Goal: Transaction & Acquisition: Purchase product/service

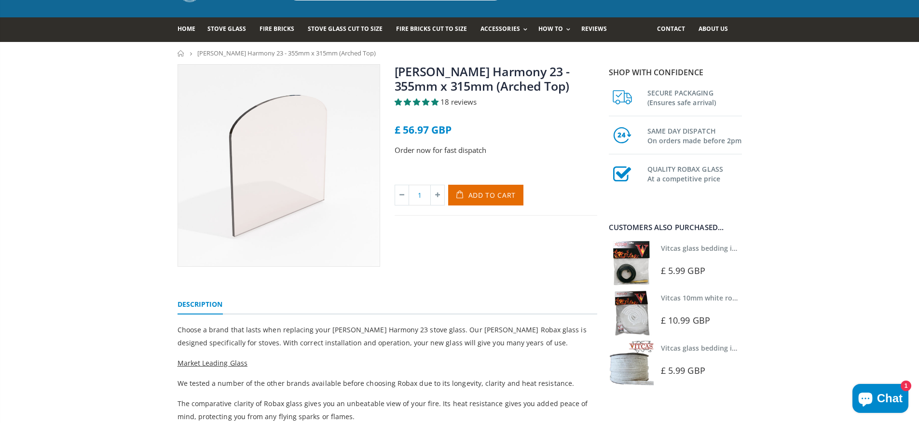
scroll to position [48, 0]
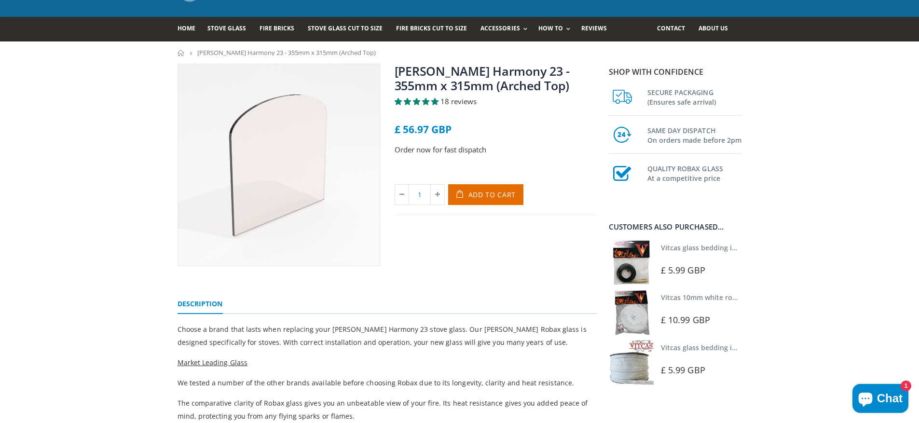
click at [630, 271] on img at bounding box center [631, 262] width 45 height 45
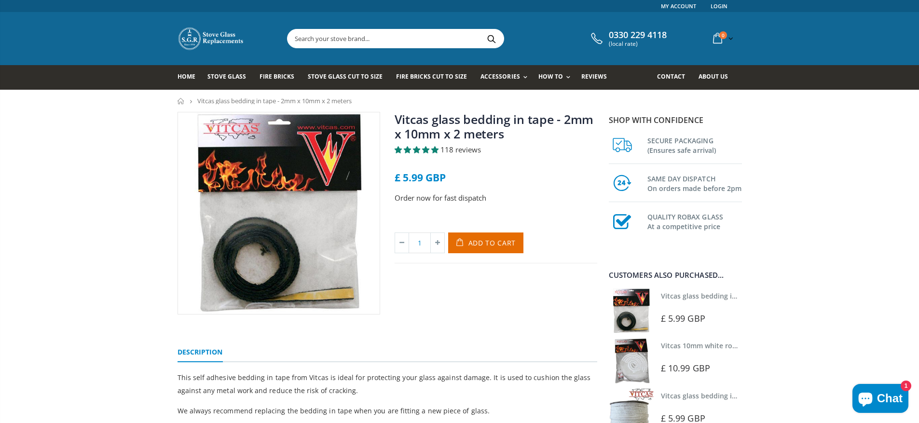
click at [287, 246] on img at bounding box center [279, 213] width 202 height 202
click at [487, 247] on span "Add to Cart" at bounding box center [493, 242] width 48 height 9
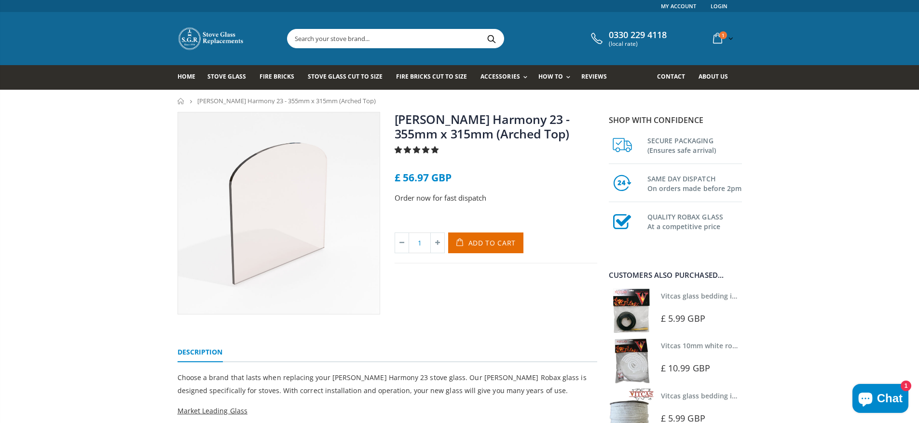
scroll to position [48, 0]
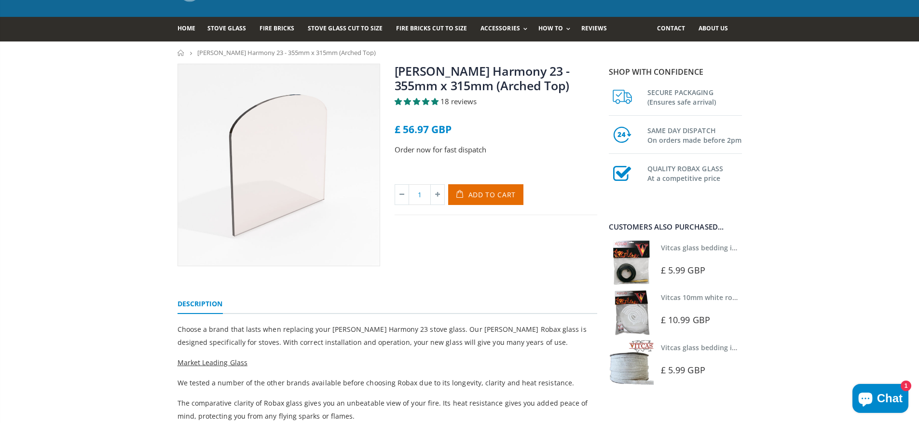
click at [502, 197] on span "Add to Cart" at bounding box center [493, 194] width 48 height 9
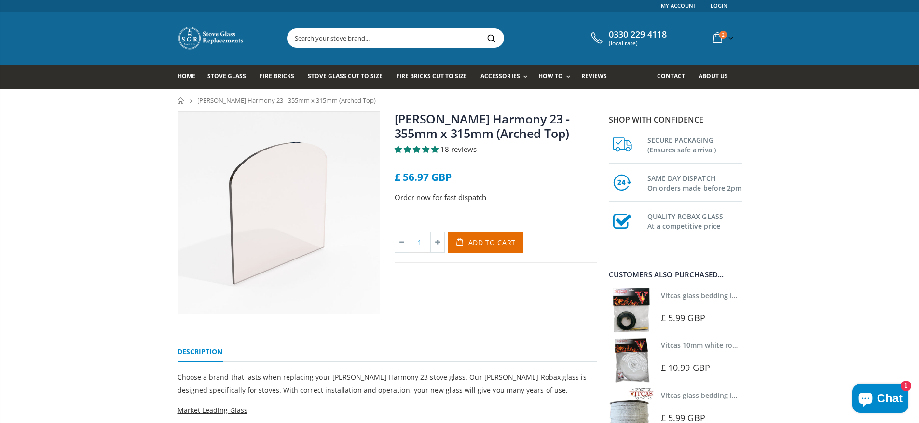
scroll to position [0, 0]
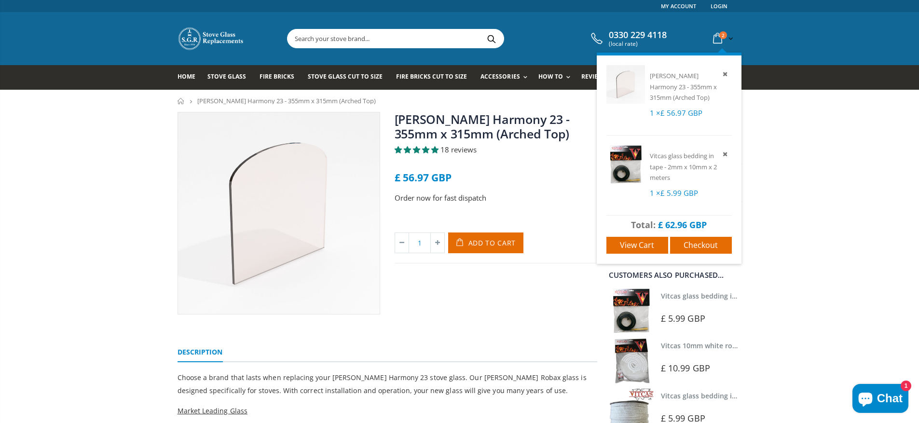
click at [721, 37] on span "2" at bounding box center [723, 35] width 8 height 8
click at [719, 36] on icon at bounding box center [717, 38] width 17 height 17
click at [714, 246] on span "Checkout" at bounding box center [701, 245] width 34 height 11
